Goal: Transaction & Acquisition: Obtain resource

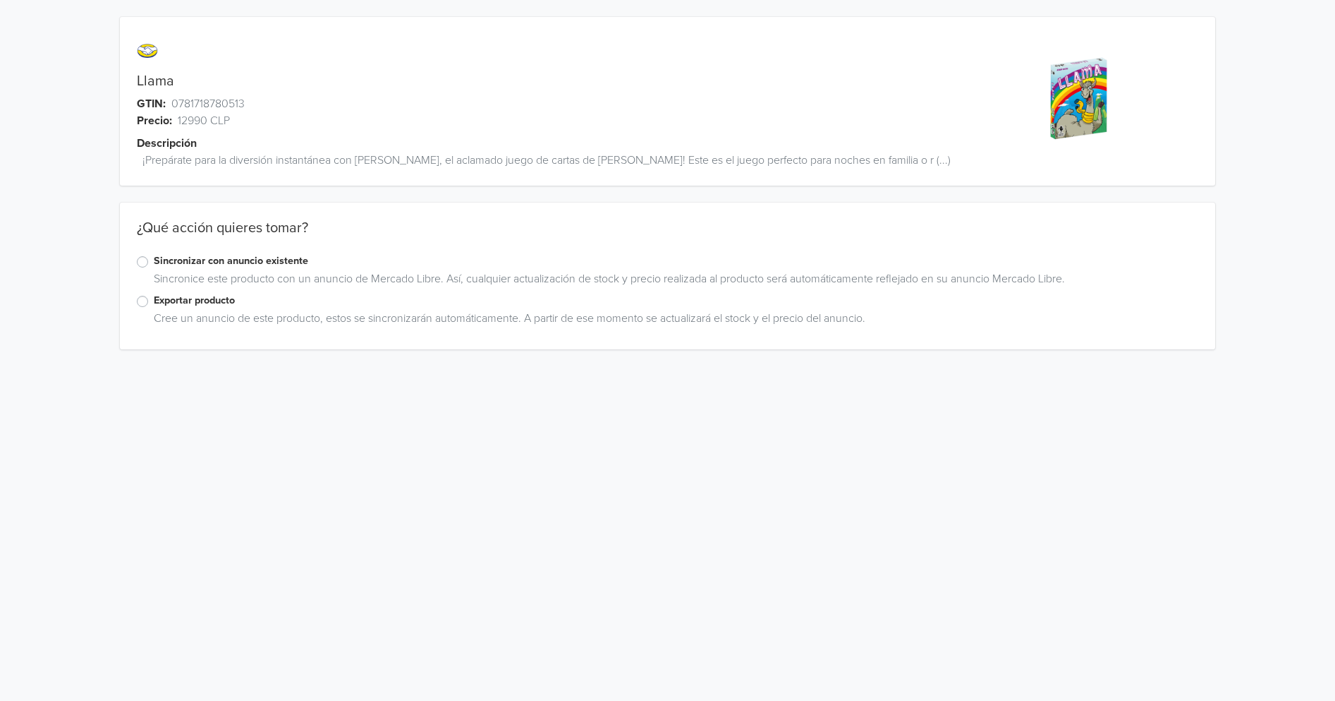
click at [161, 78] on link "Llama" at bounding box center [155, 81] width 37 height 17
copy link "Llama"
click at [142, 274] on div "Sincronice este producto con un anuncio de Mercado Libre. Así, cualquier actual…" at bounding box center [668, 281] width 1062 height 23
click at [154, 293] on label "Exportar producto" at bounding box center [676, 301] width 1045 height 16
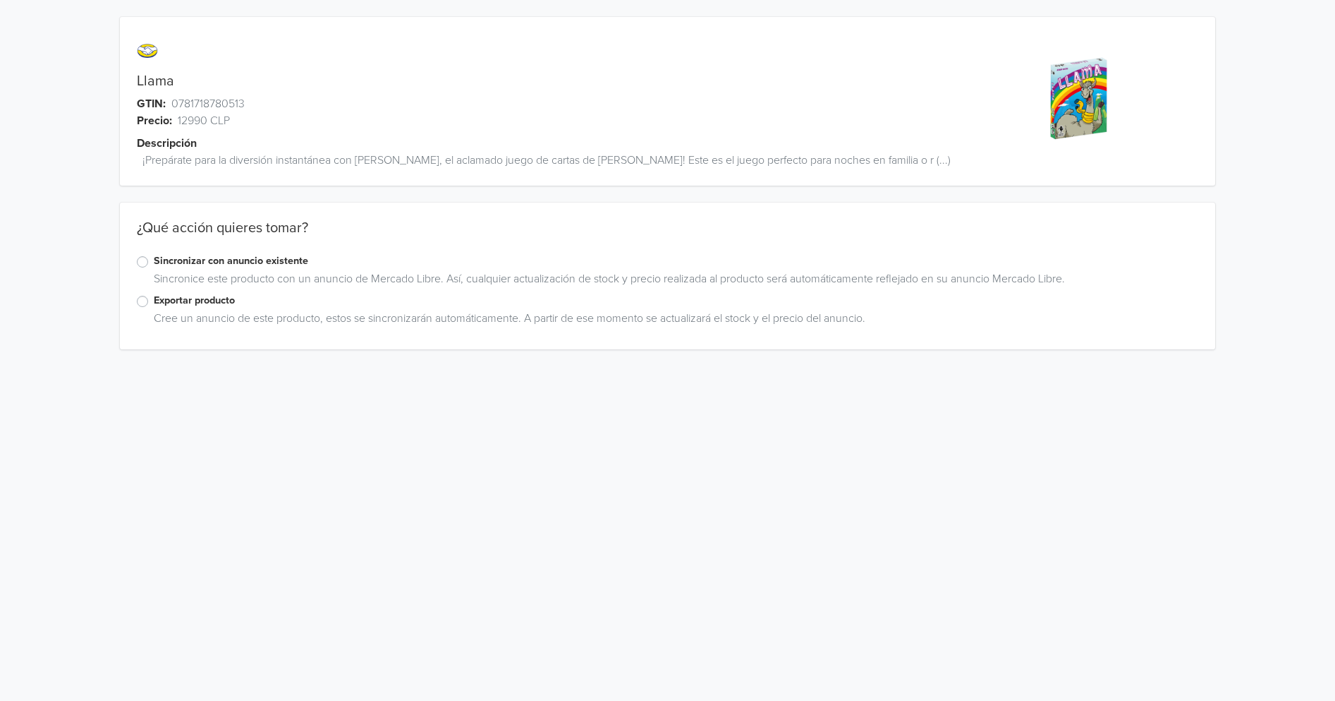
click at [0, 0] on input "Exportar producto" at bounding box center [0, 0] width 0 height 0
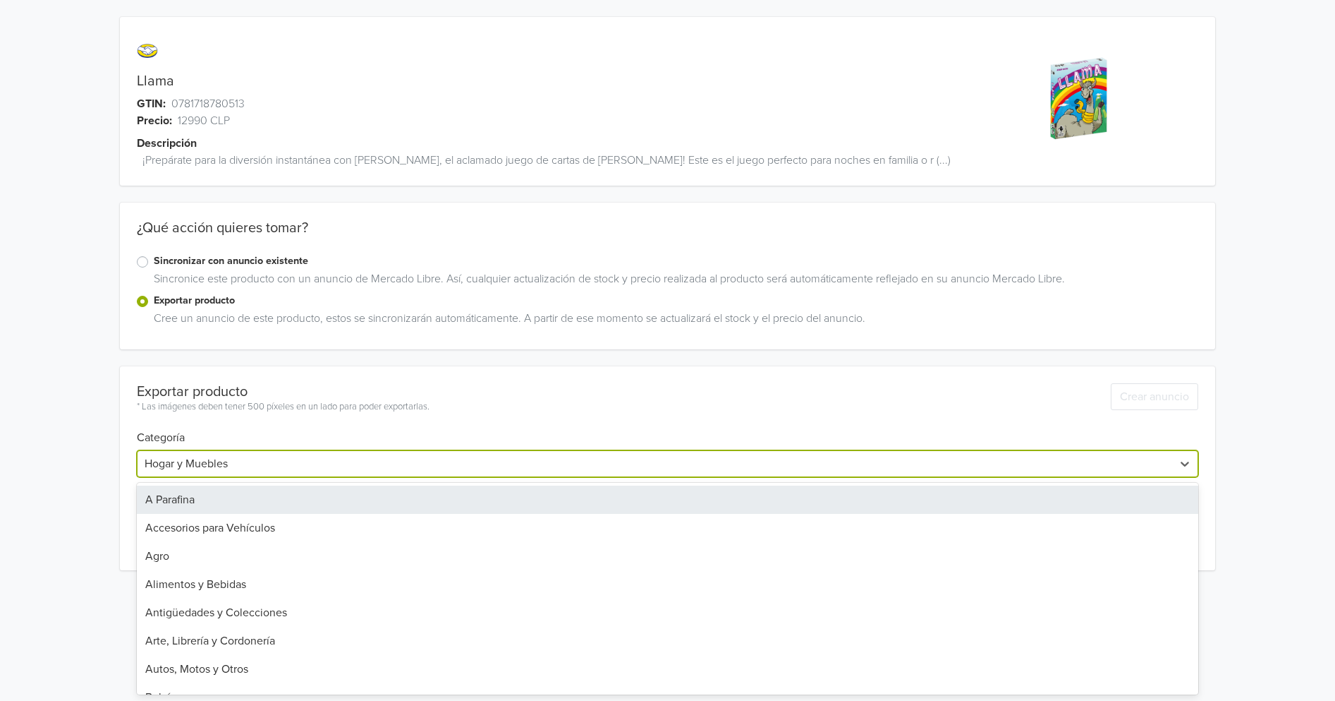
click at [236, 454] on div at bounding box center [655, 464] width 1021 height 20
type input "jueg"
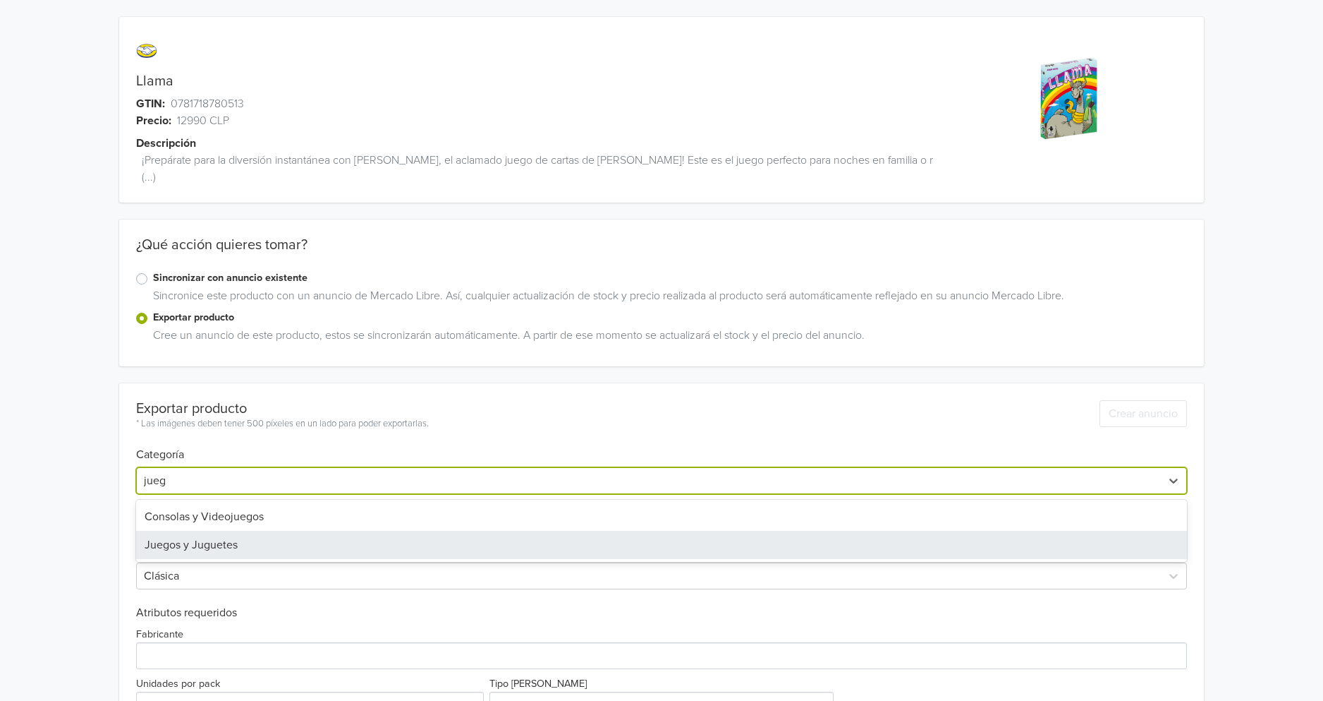
click at [250, 531] on div "Juegos y Juguetes" at bounding box center [661, 545] width 1051 height 28
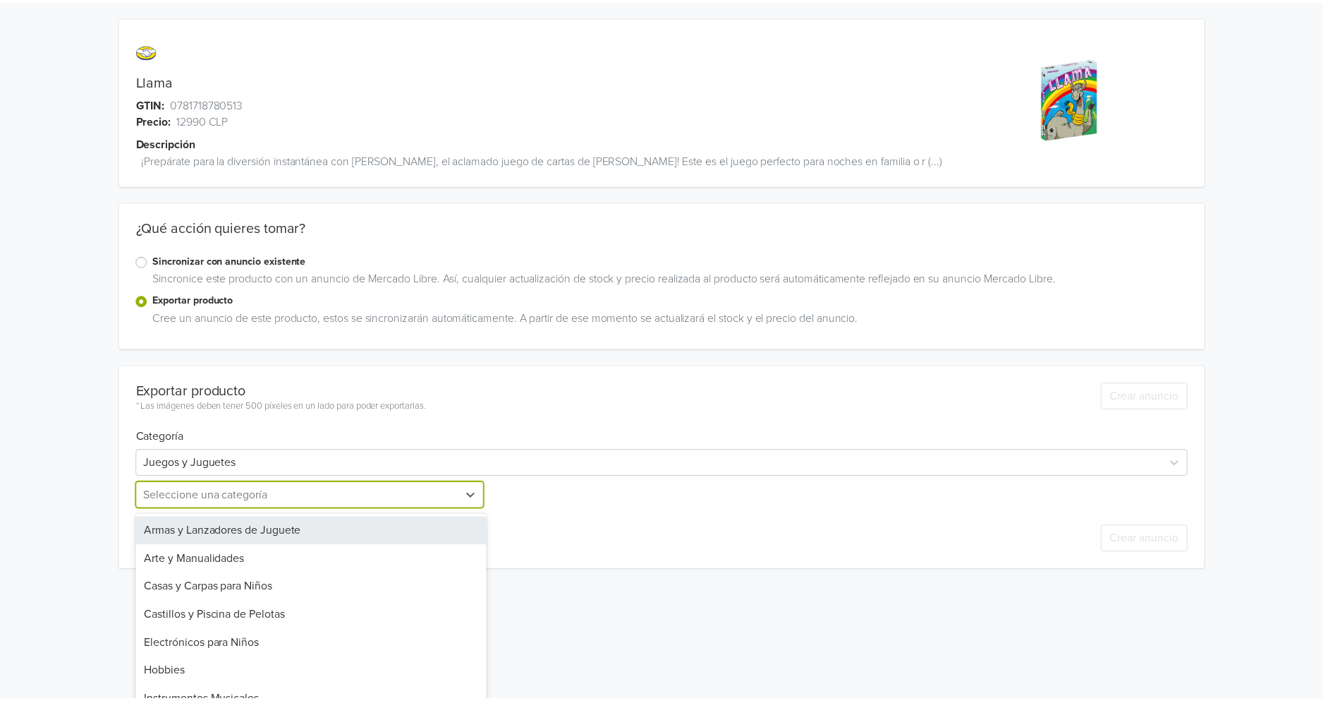
scroll to position [9, 0]
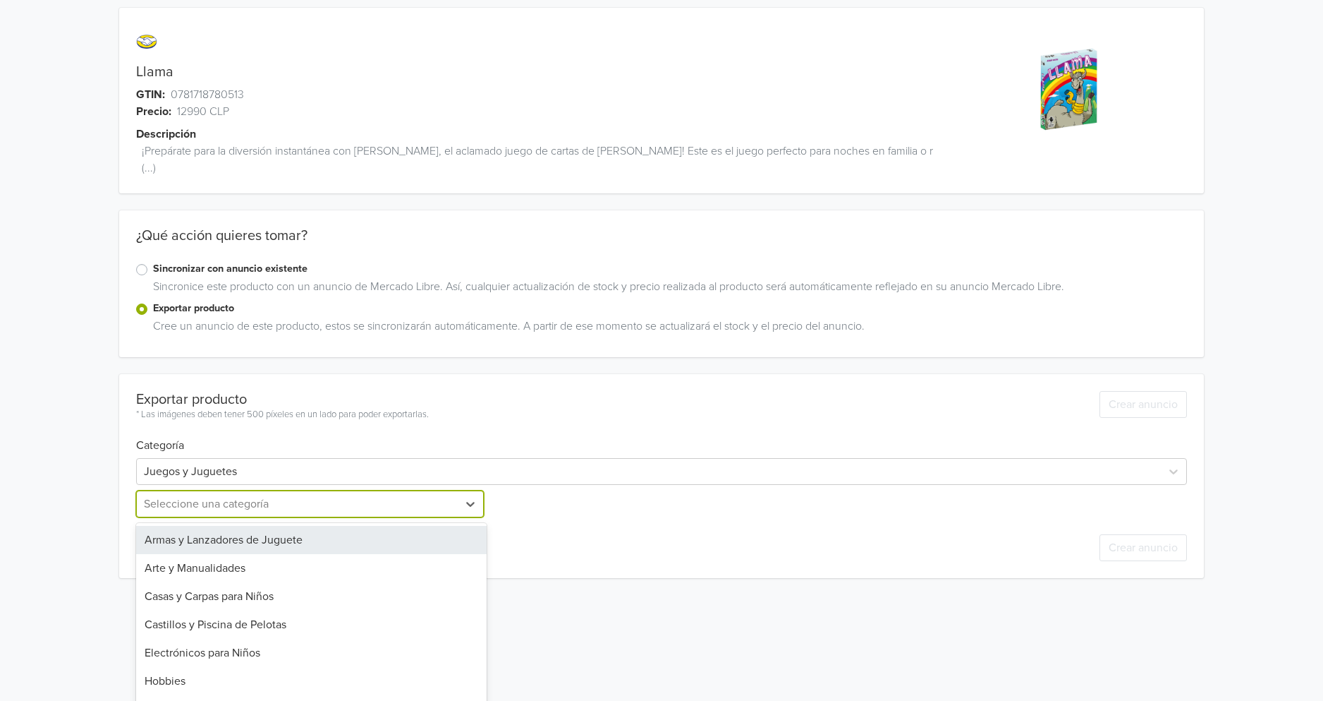
click at [203, 494] on div at bounding box center [297, 504] width 307 height 20
type input "[DEMOGRAPHIC_DATA]"
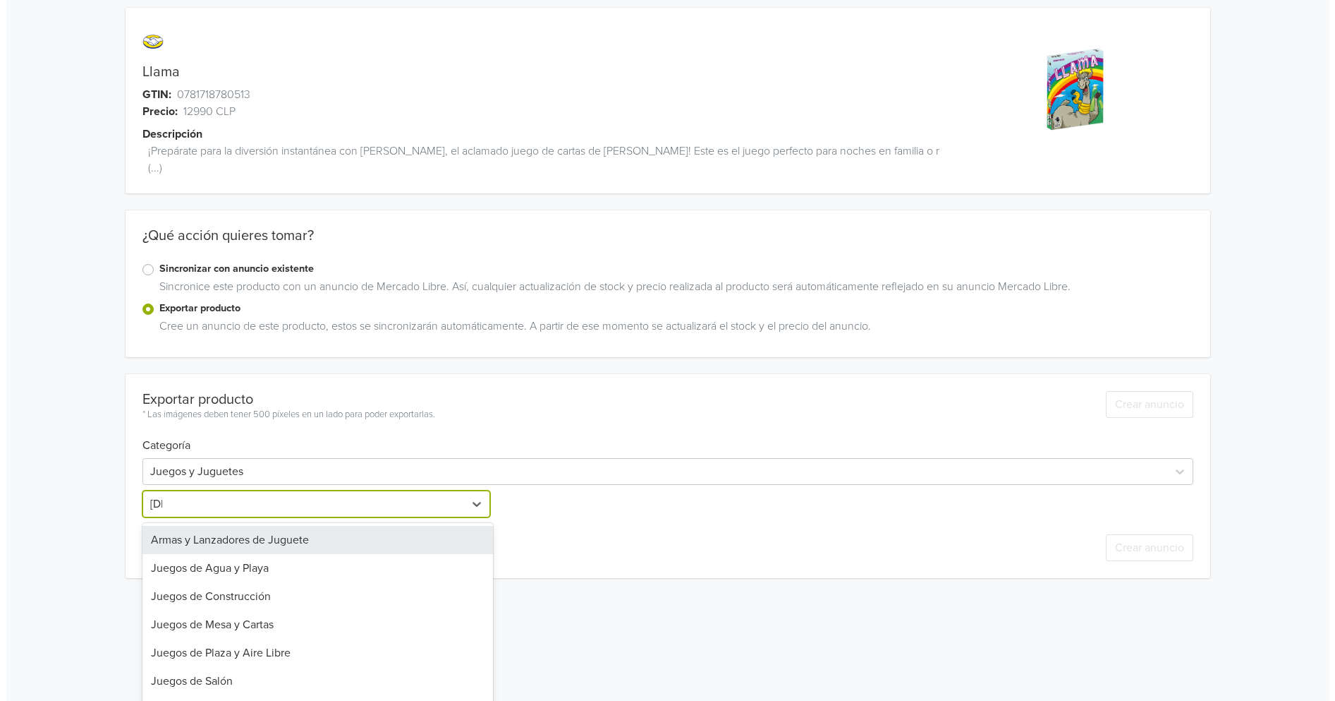
scroll to position [0, 0]
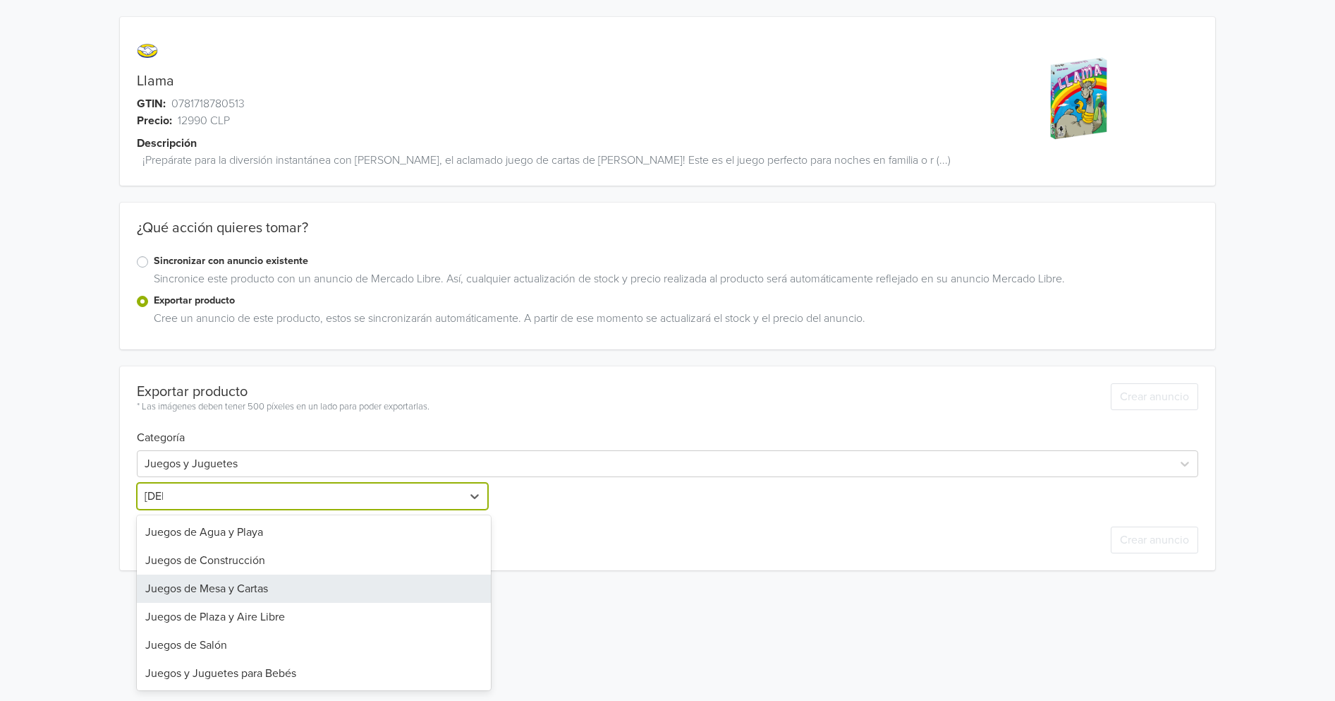
click at [241, 574] on div "Juegos de Mesa y Cartas" at bounding box center [314, 588] width 354 height 28
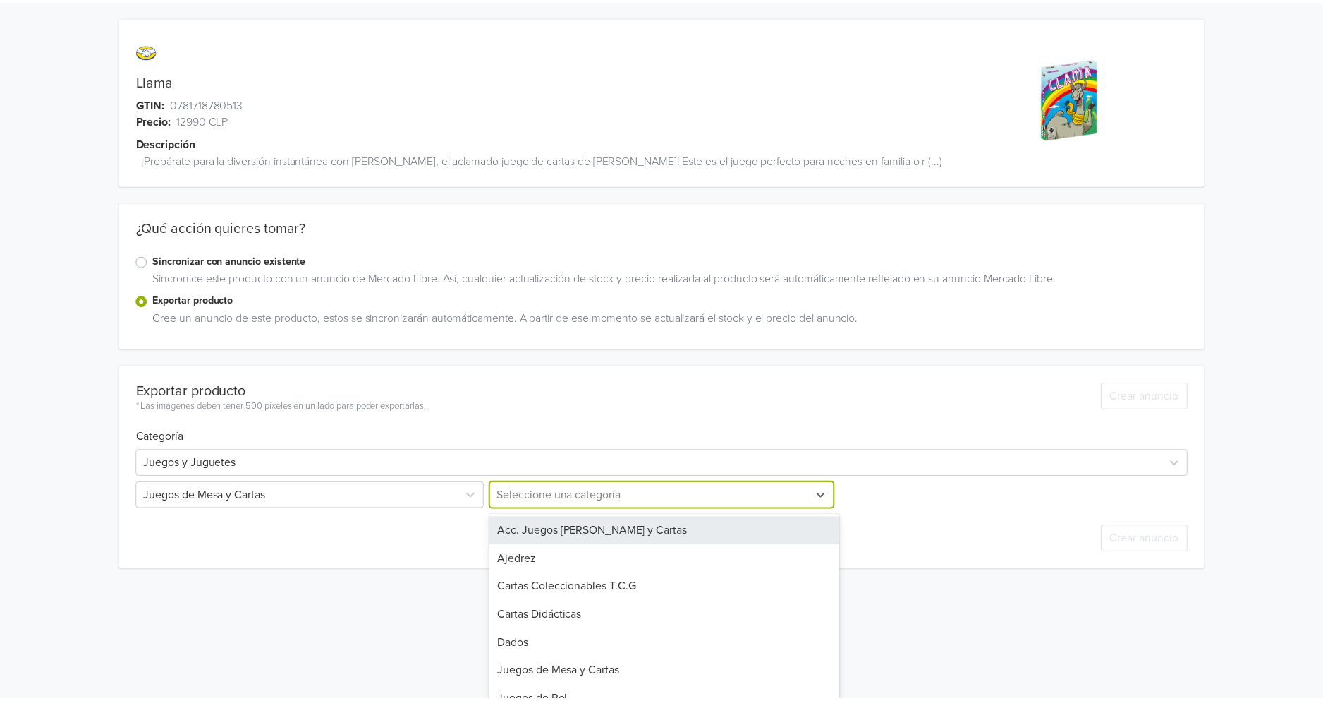
scroll to position [9, 0]
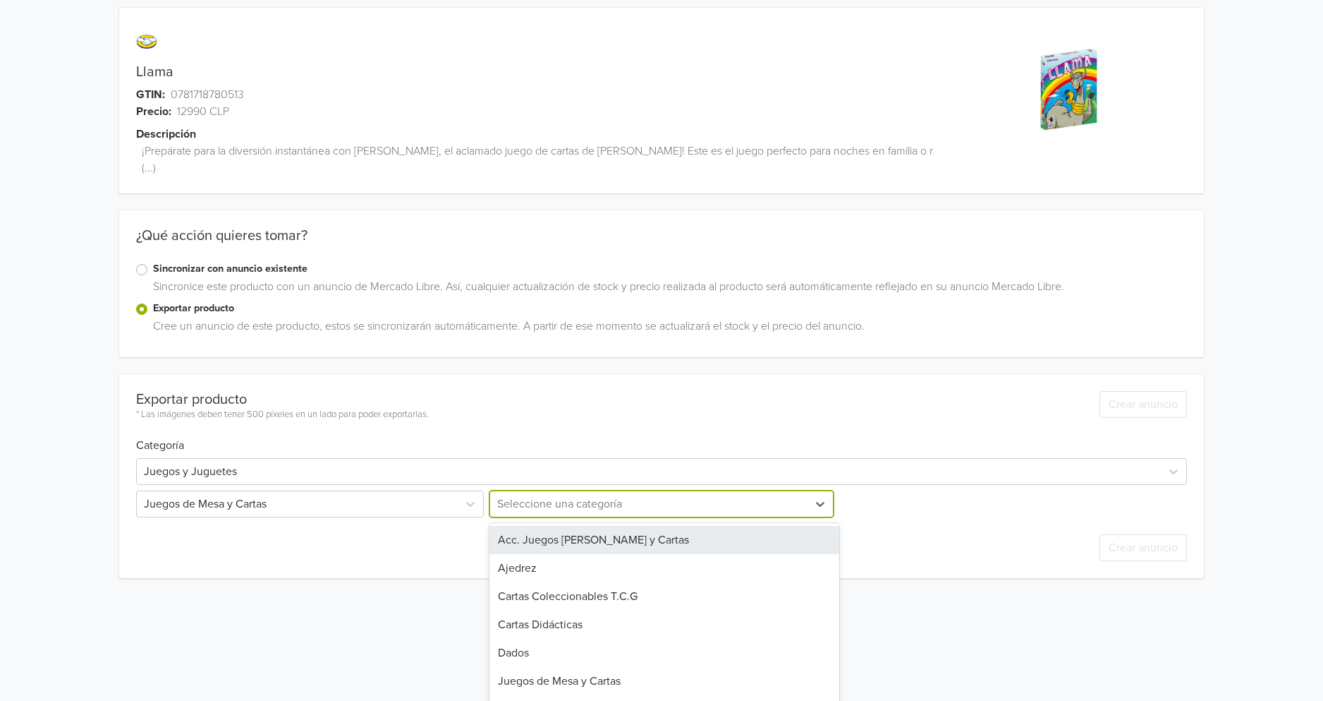
click at [544, 494] on div at bounding box center [649, 504] width 304 height 20
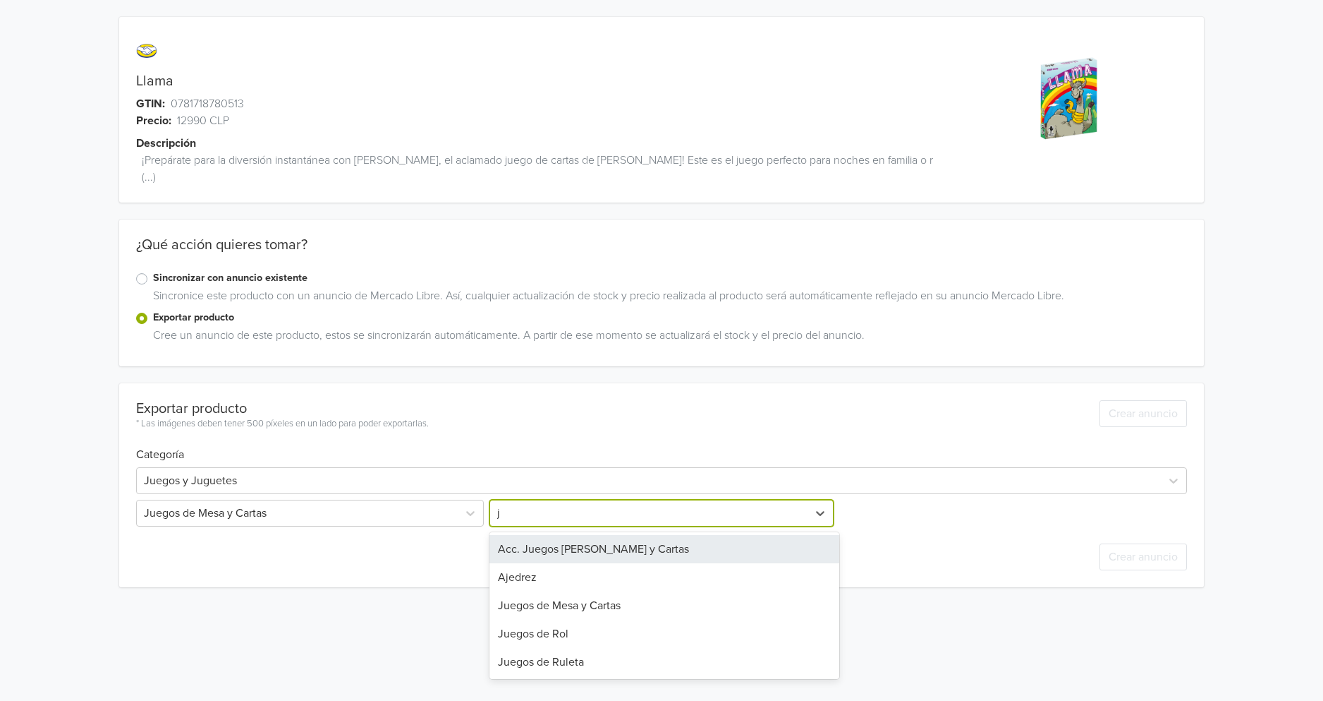
scroll to position [0, 0]
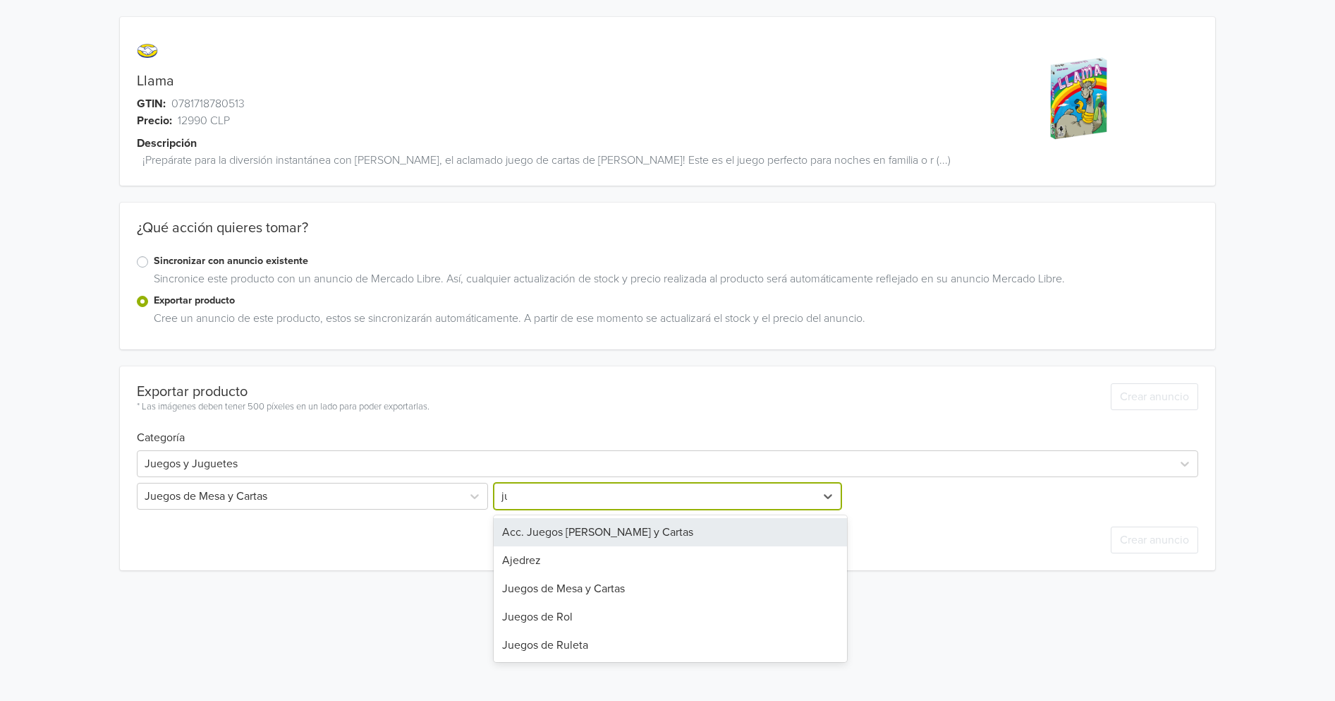
type input "[DEMOGRAPHIC_DATA]"
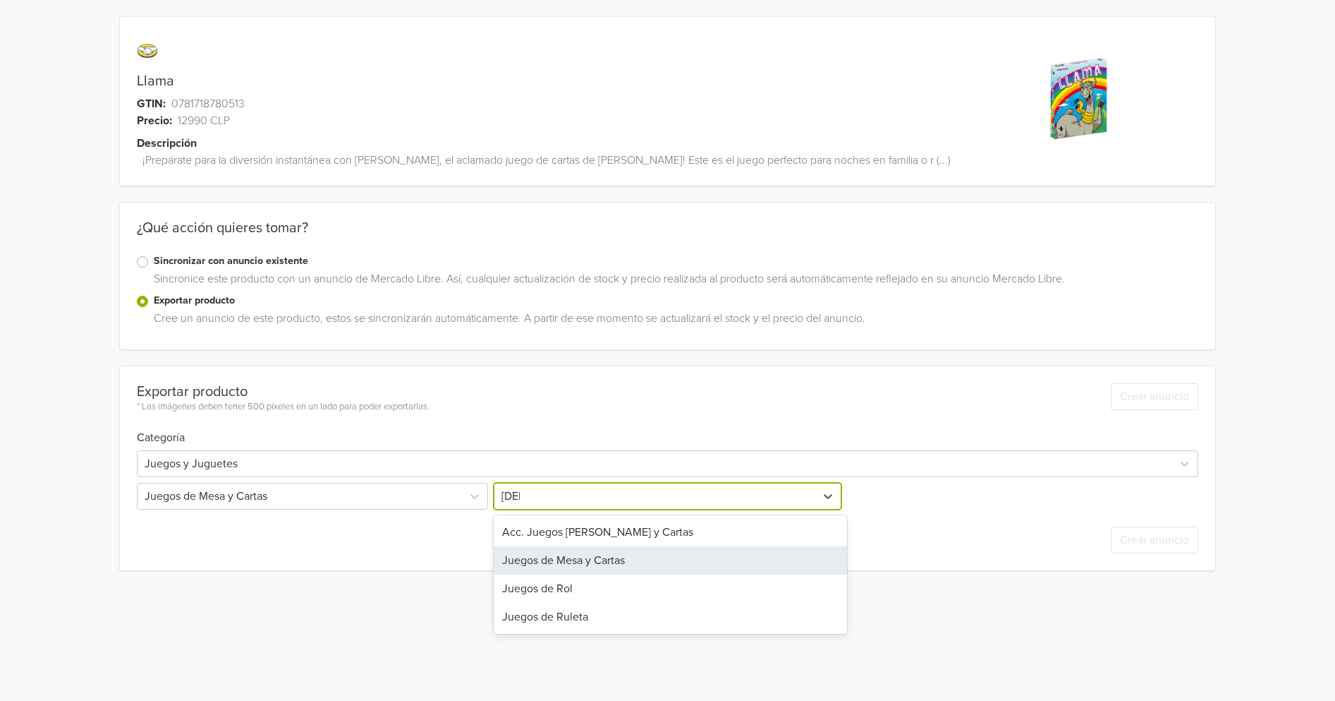
click at [605, 546] on div "Juegos de Mesa y Cartas" at bounding box center [671, 560] width 354 height 28
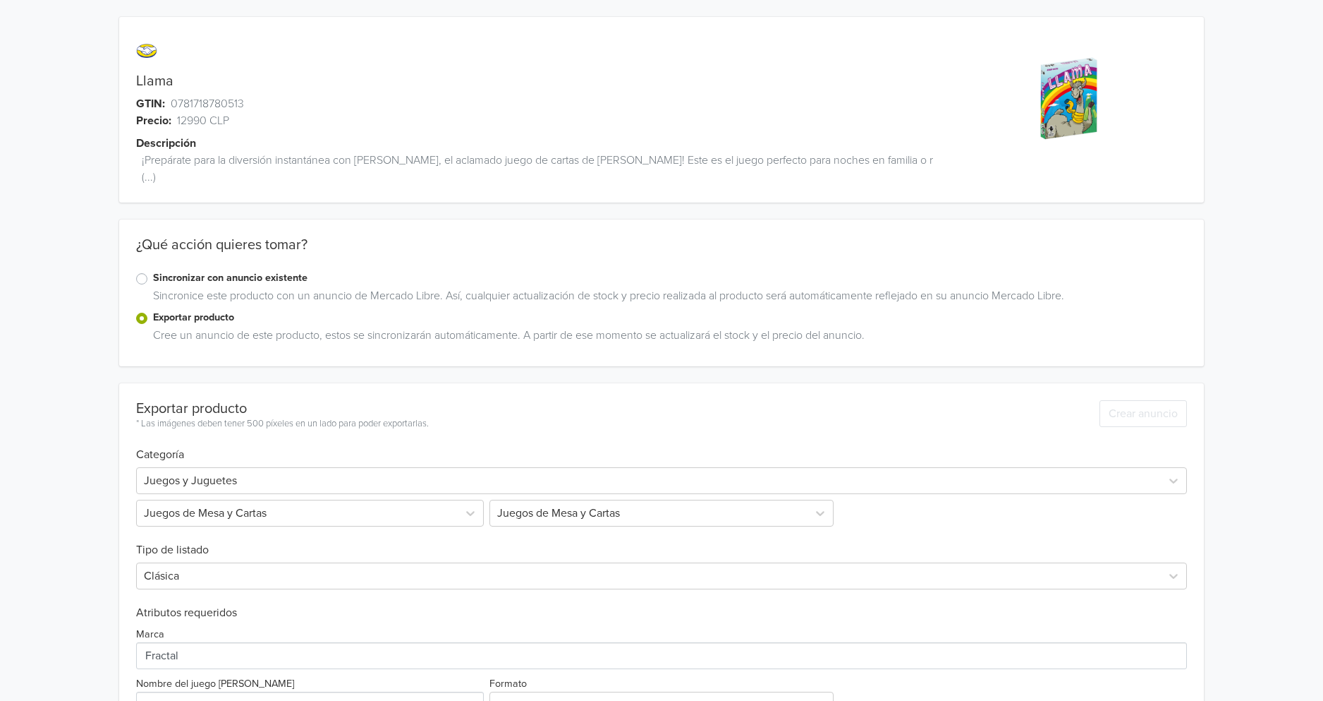
click at [95, 437] on div "Llama GTIN: 0781718780513 Precio: 12990 CLP Descripción ¡Prepárate para la dive…" at bounding box center [662, 429] width 1302 height 859
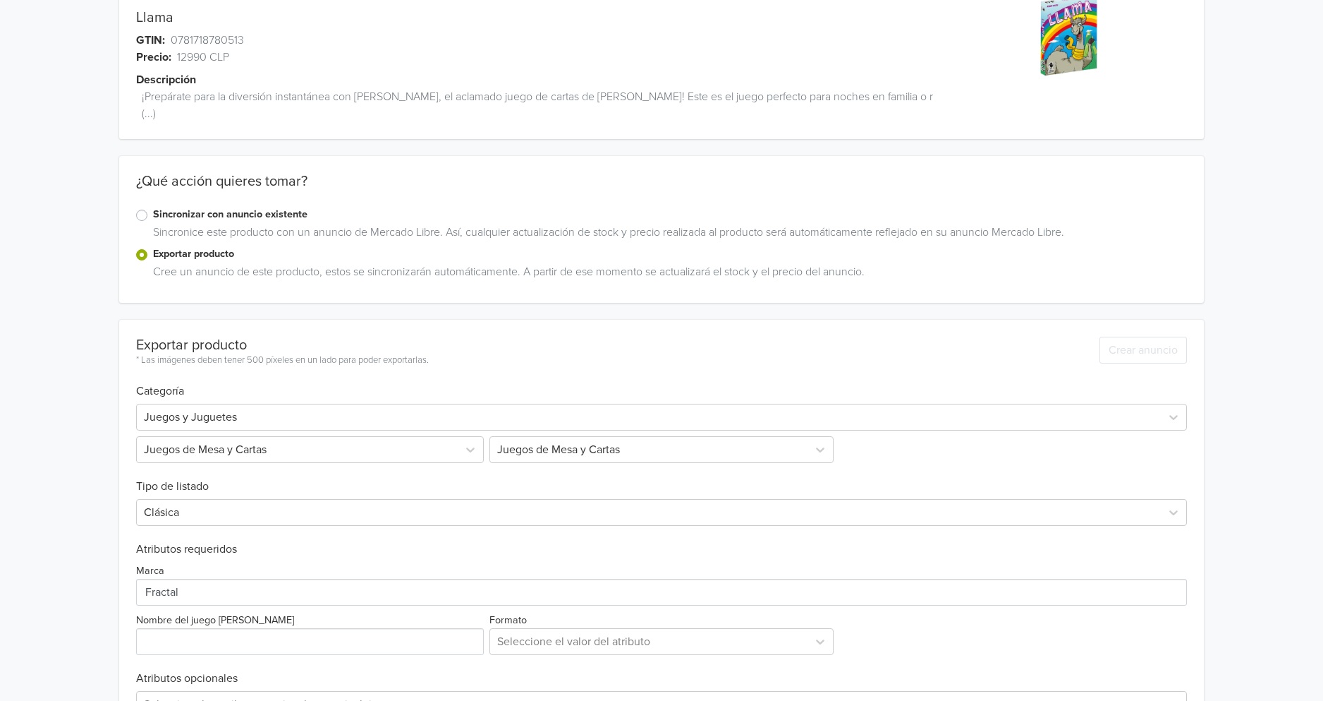
scroll to position [125, 0]
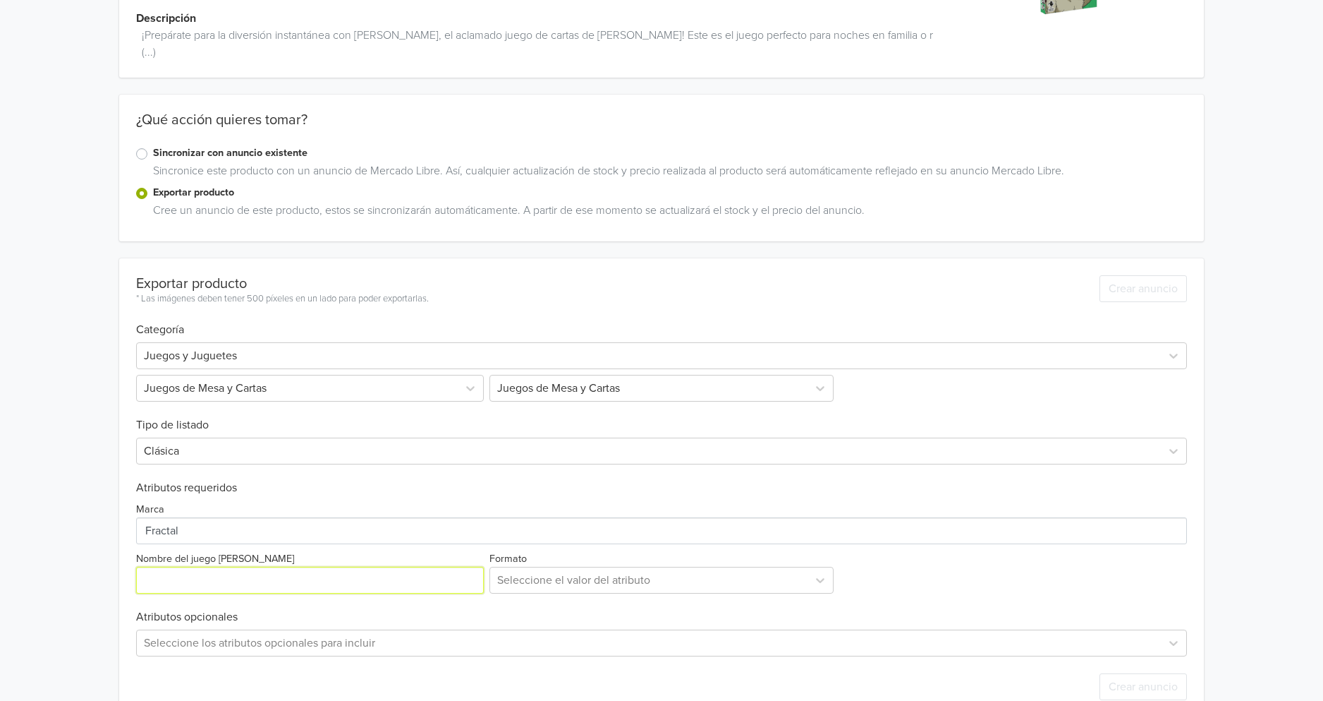
click at [202, 566] on input "Nombre del juego [PERSON_NAME]" at bounding box center [310, 579] width 348 height 27
paste input "Llama"
type input "Llama"
click at [547, 570] on div at bounding box center [649, 580] width 304 height 20
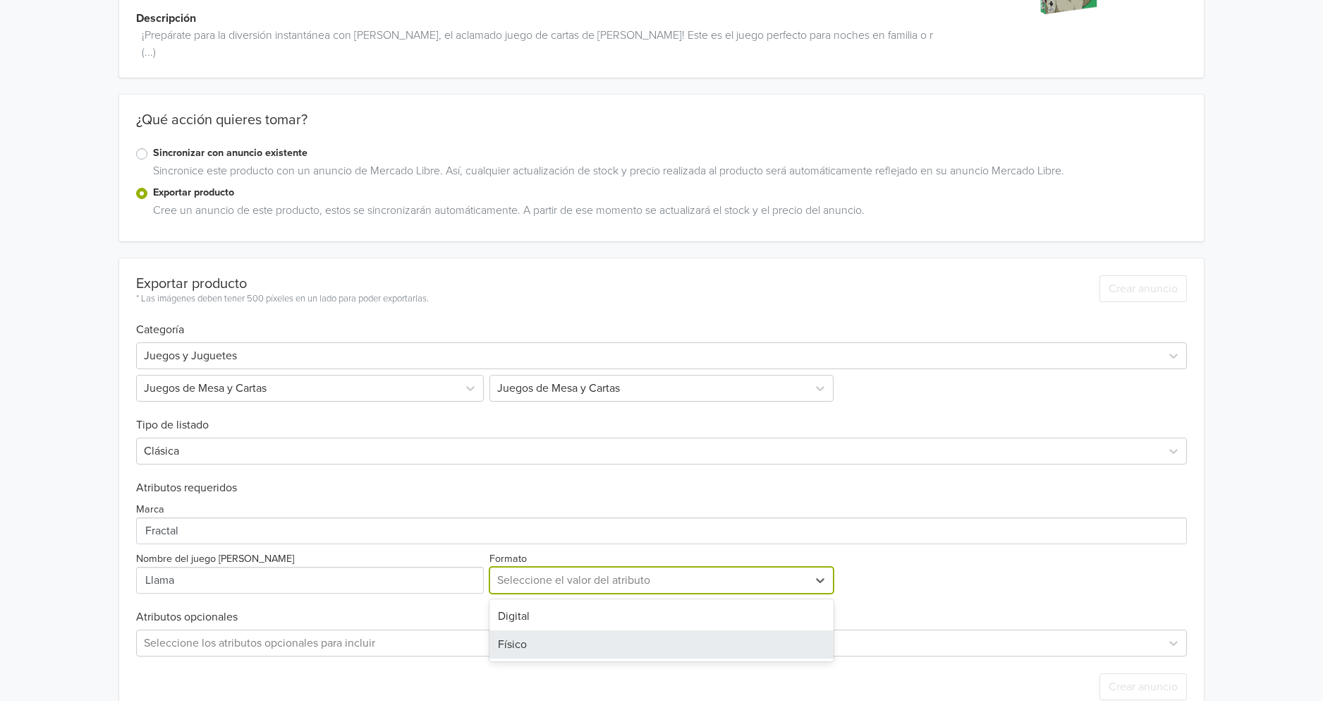
click at [556, 630] on div "Físico" at bounding box center [662, 644] width 345 height 28
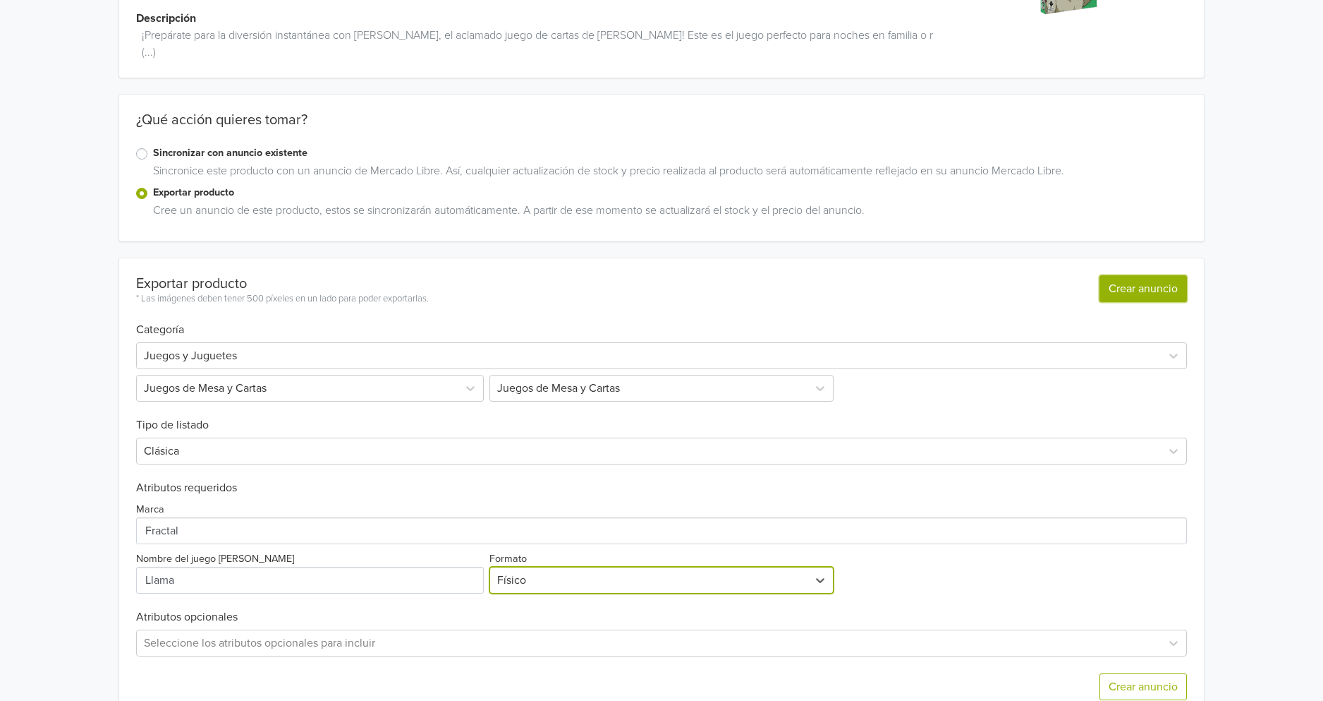
click at [1136, 275] on button "Crear anuncio" at bounding box center [1143, 288] width 87 height 27
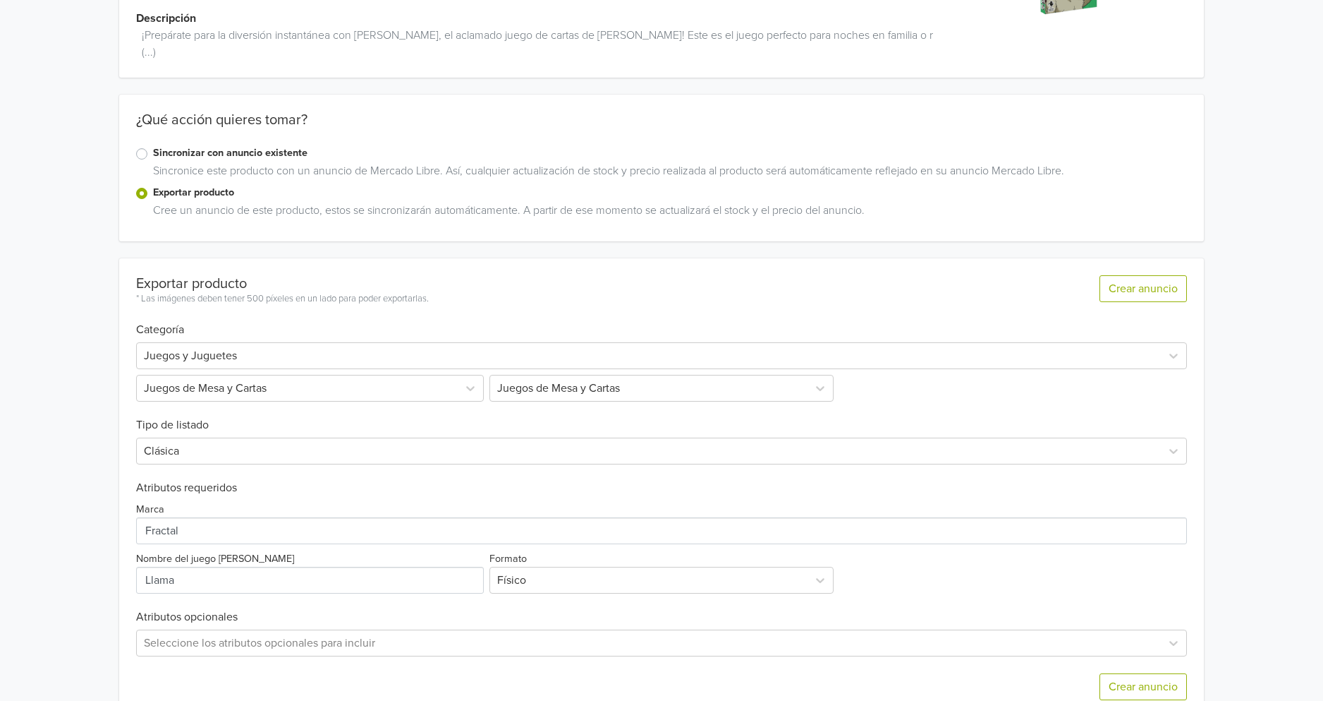
scroll to position [0, 0]
